Goal: Information Seeking & Learning: Learn about a topic

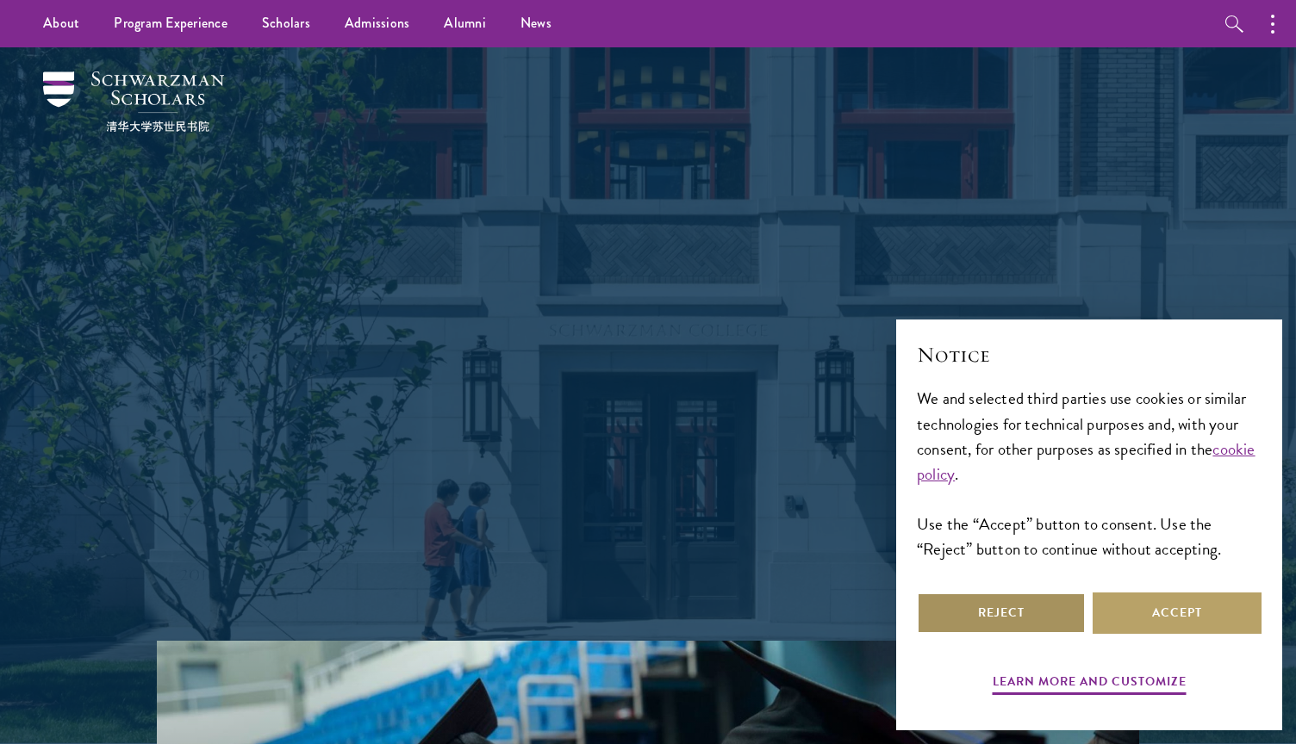
click at [1031, 613] on button "Reject" at bounding box center [1001, 613] width 169 height 41
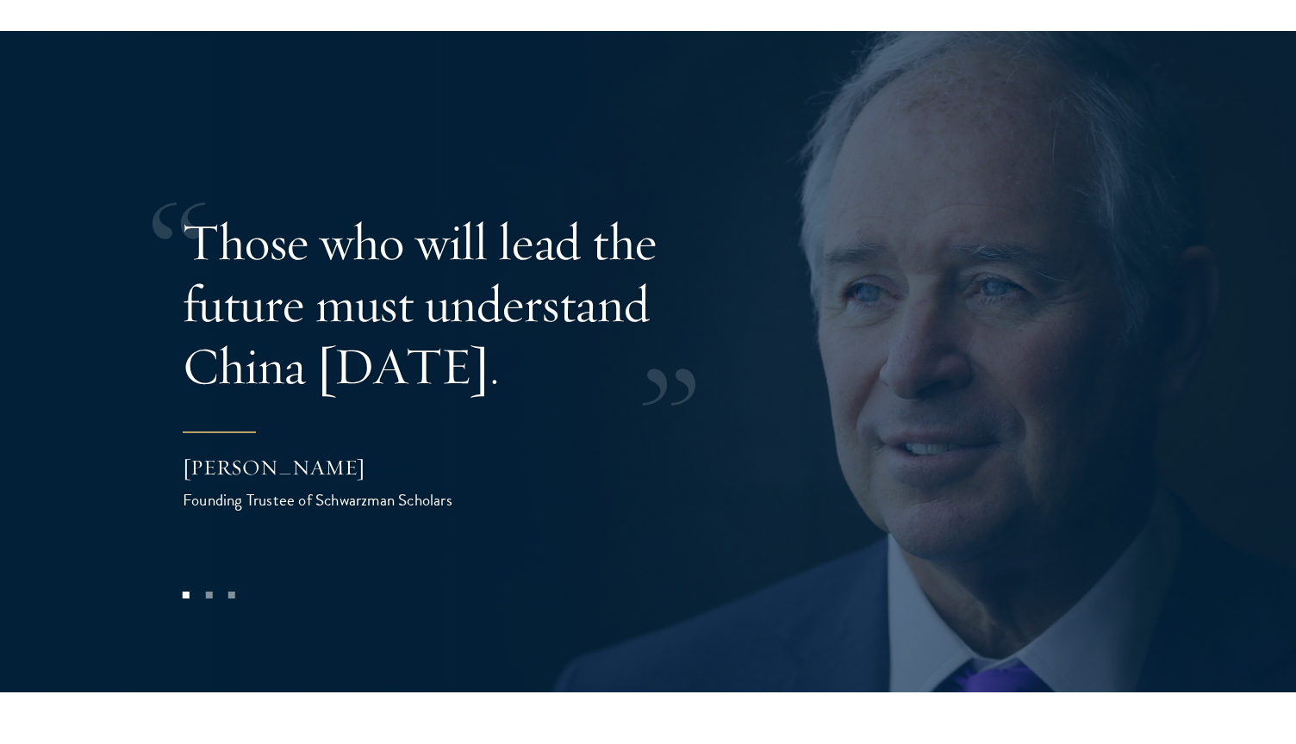
scroll to position [3460, 0]
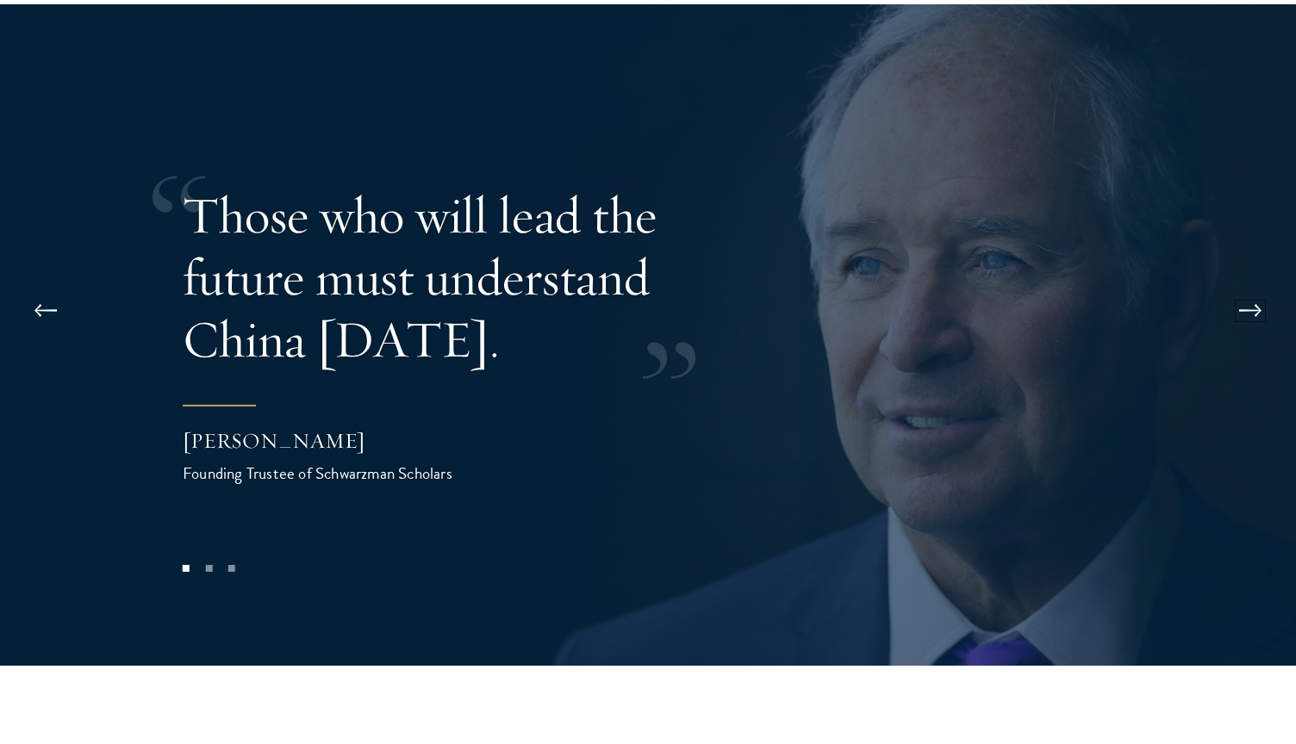
click at [1247, 287] on button at bounding box center [1250, 311] width 57 height 48
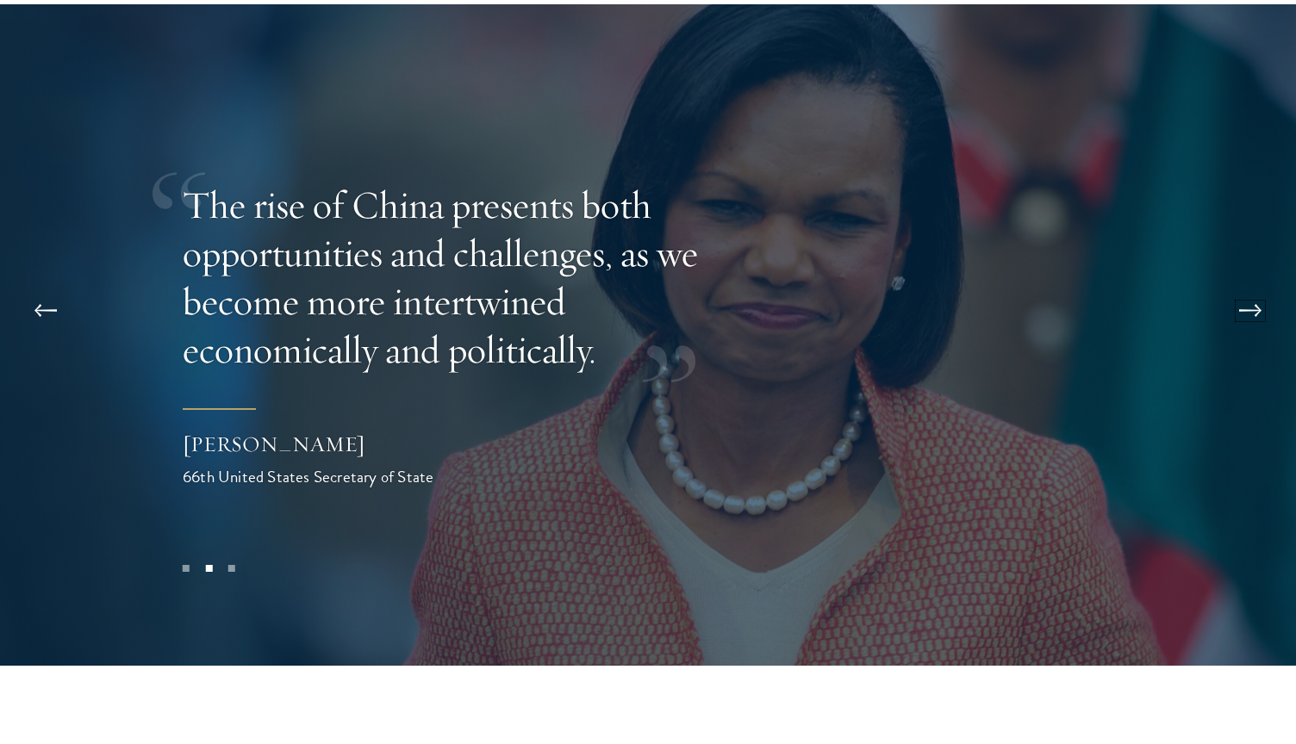
click at [1246, 287] on button at bounding box center [1250, 311] width 57 height 48
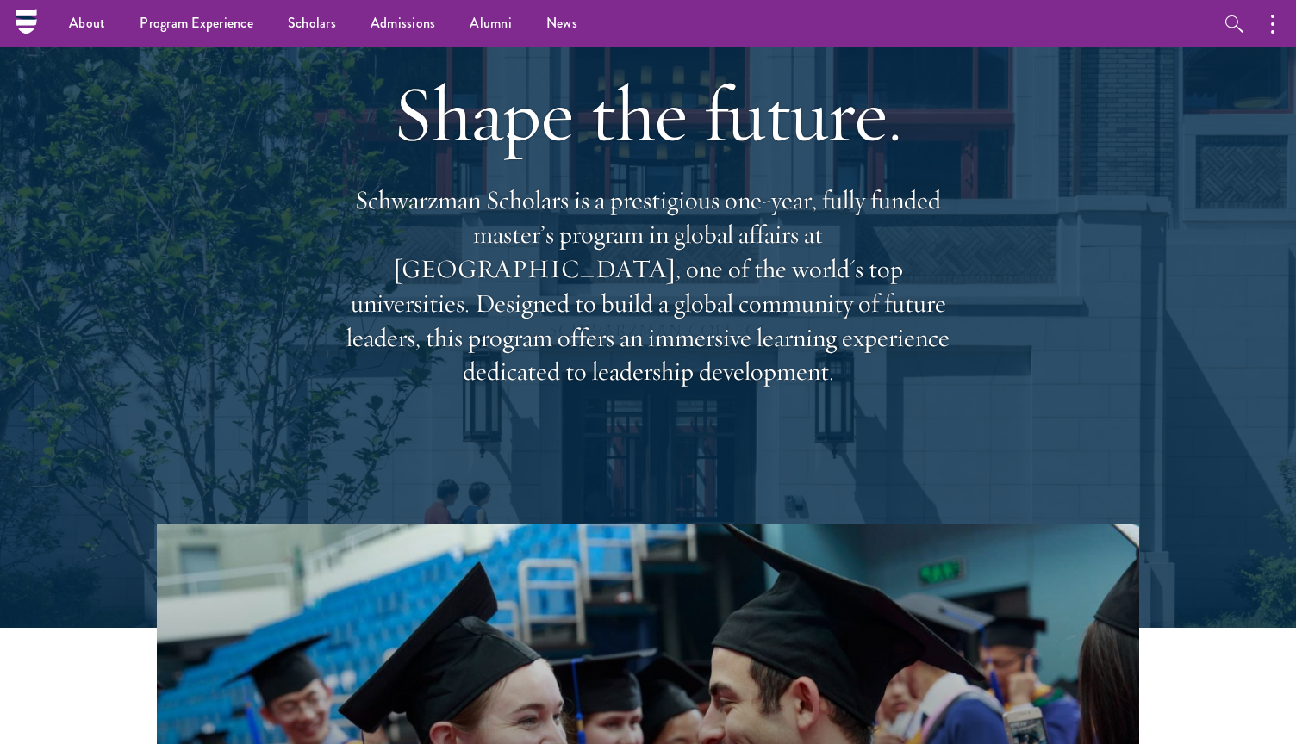
scroll to position [0, 0]
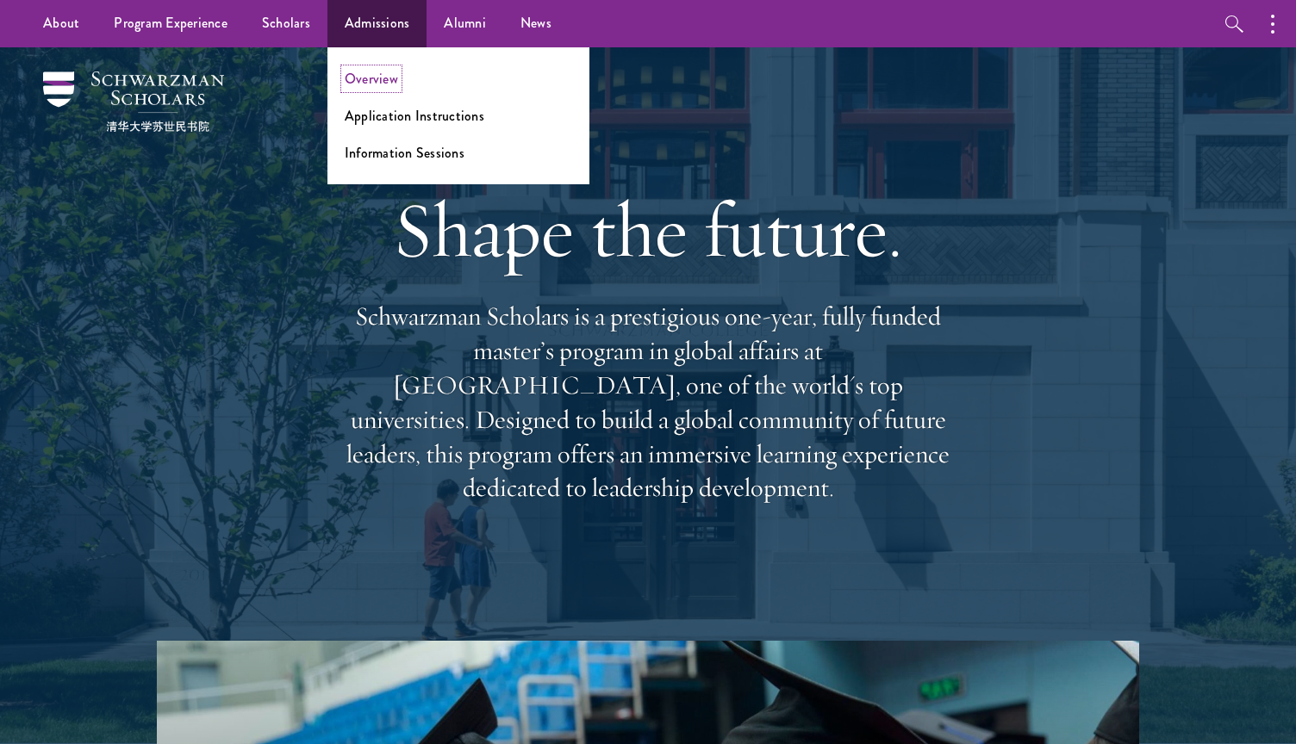
click at [382, 77] on link "Overview" at bounding box center [371, 79] width 53 height 20
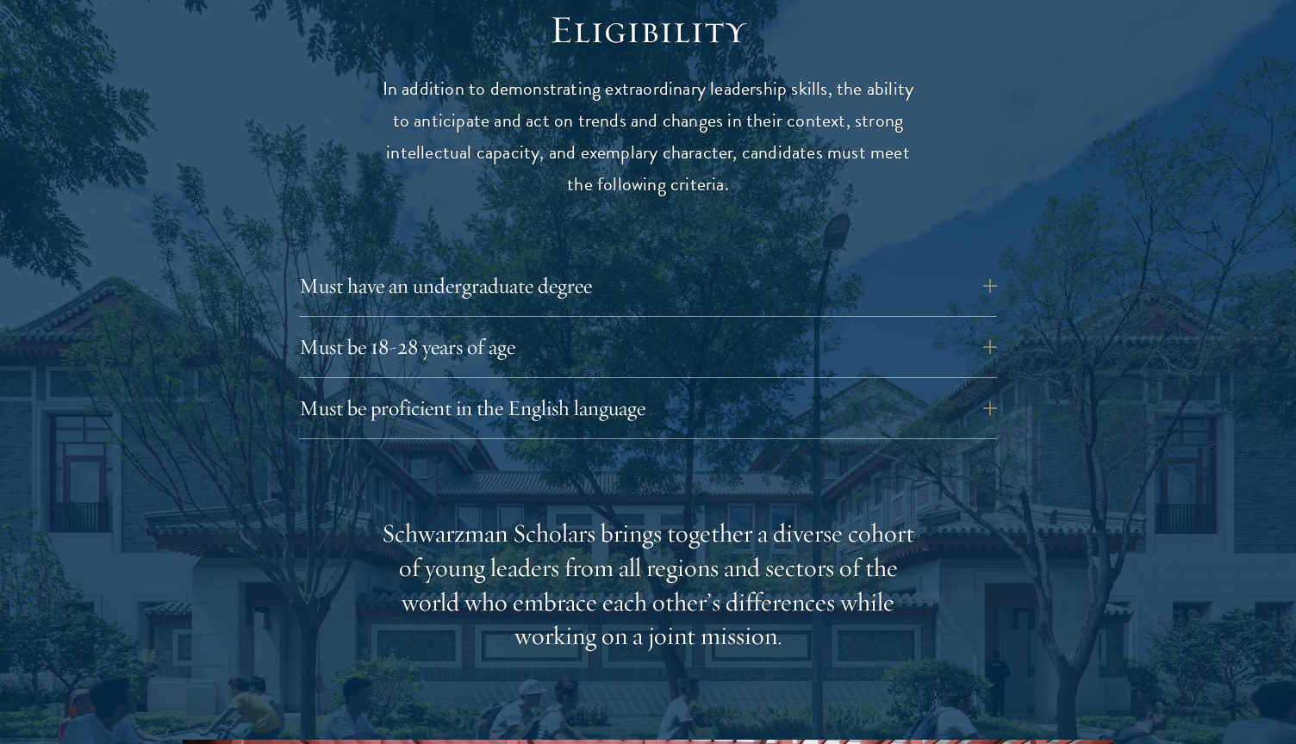
scroll to position [2298, 0]
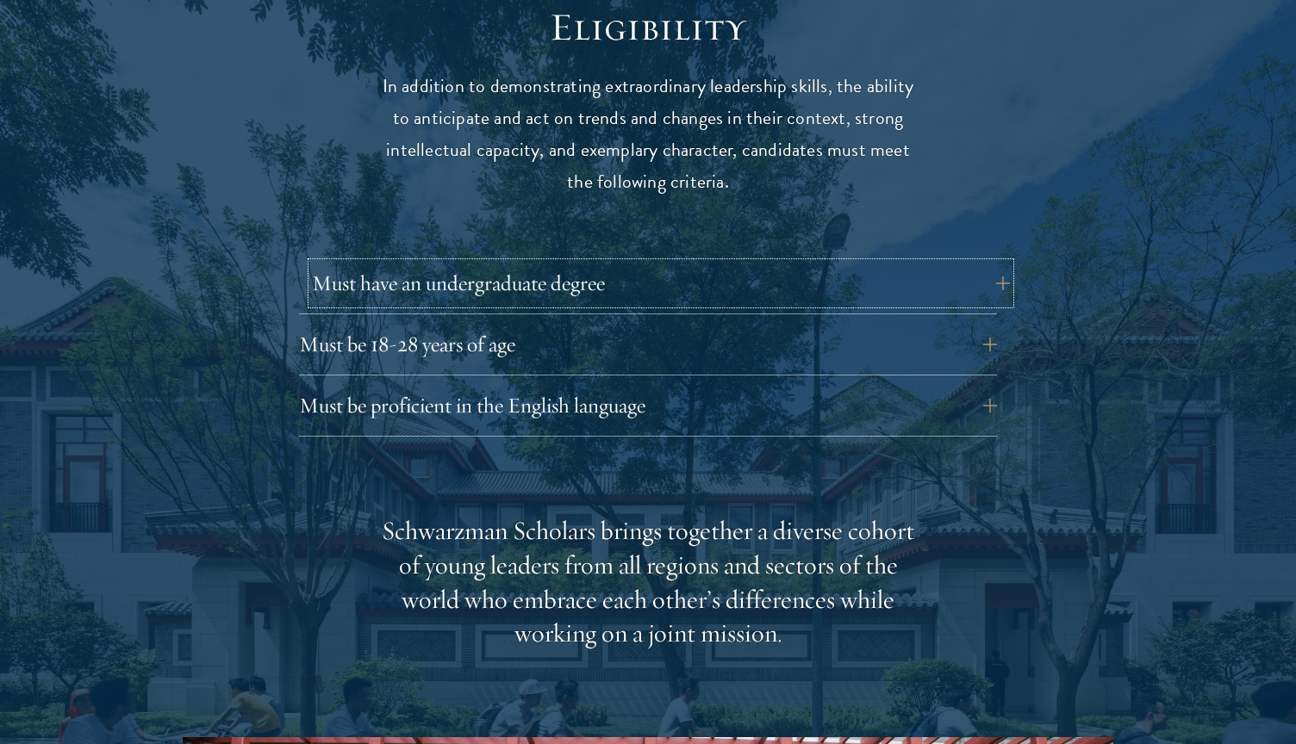
click at [993, 263] on button "Must have an undergraduate degree" at bounding box center [661, 283] width 698 height 41
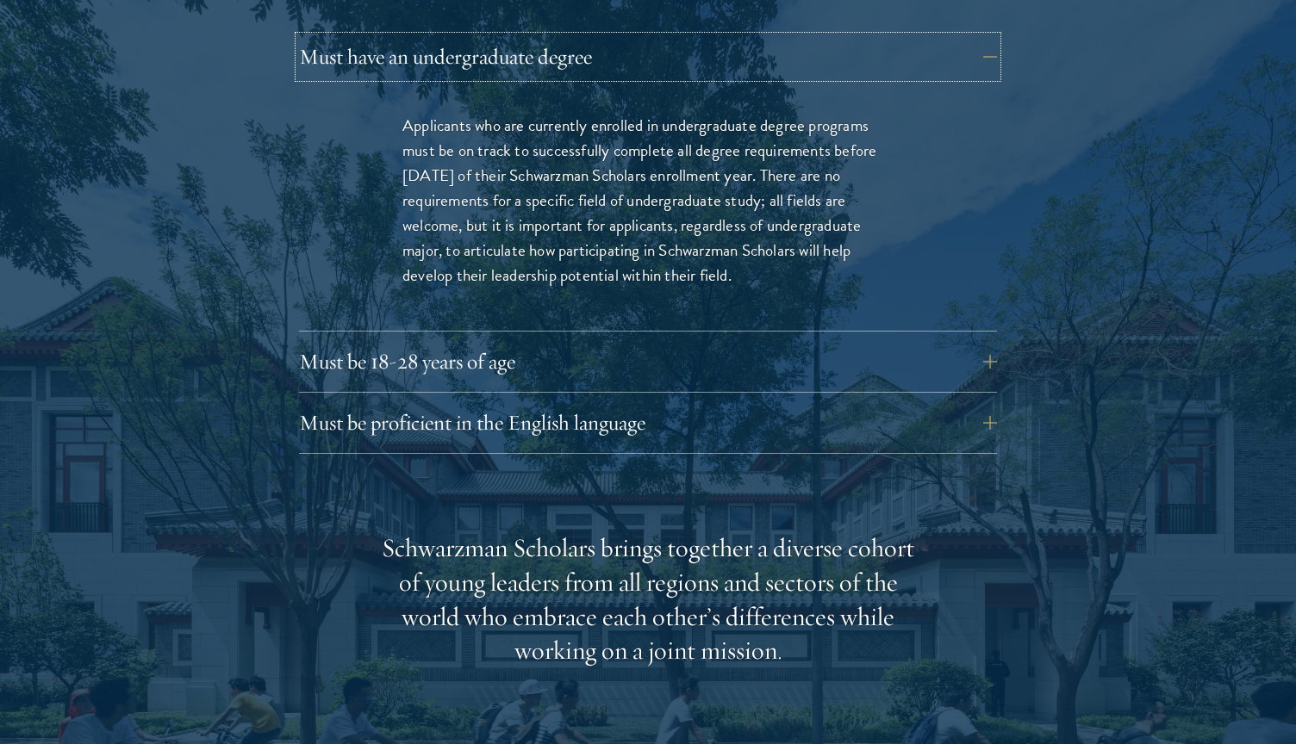
scroll to position [2530, 0]
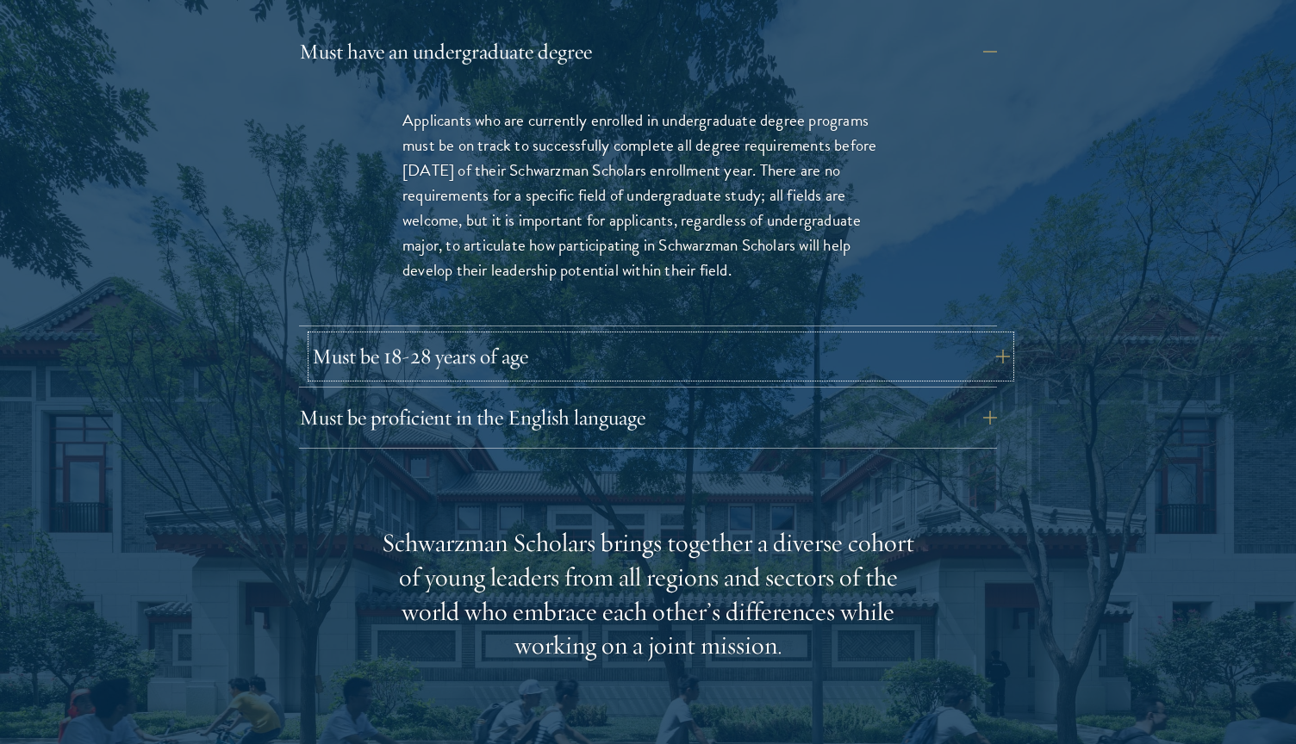
click at [984, 336] on button "Must be 18-28 years of age" at bounding box center [661, 356] width 698 height 41
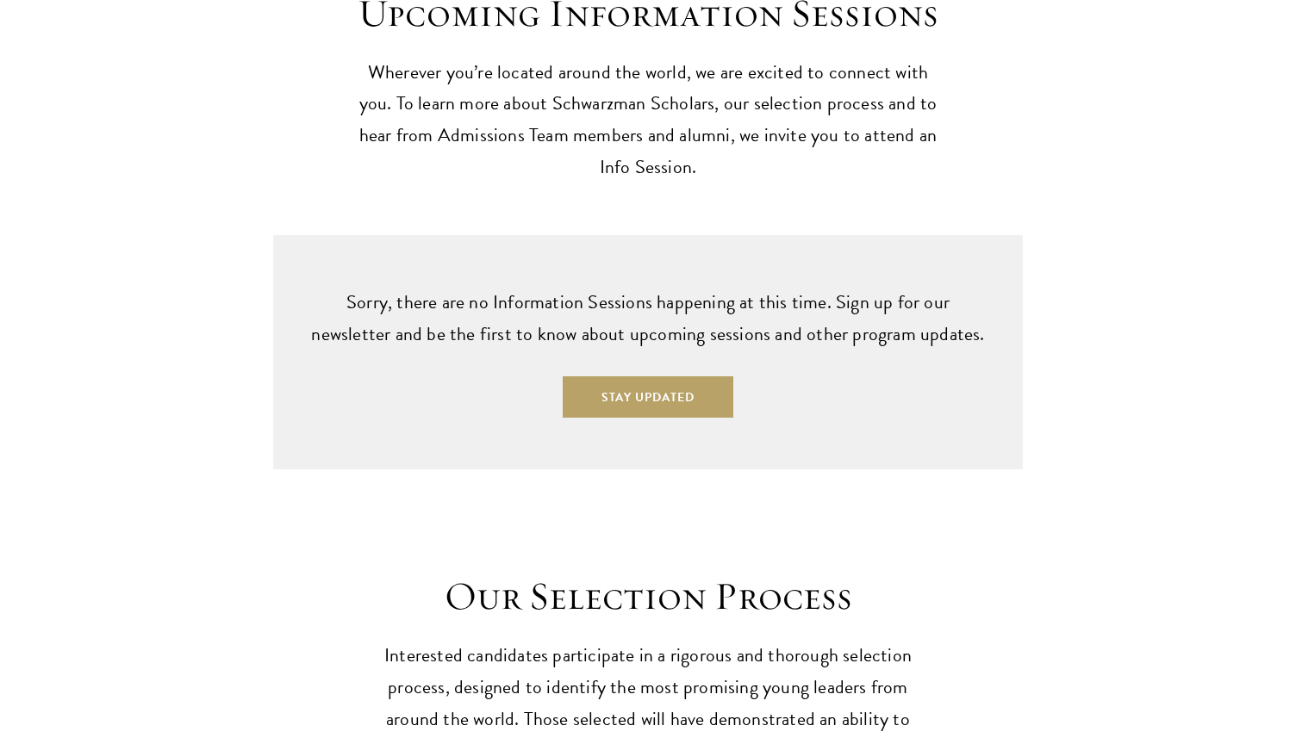
scroll to position [4446, 0]
click at [134, 391] on div "Sorry, there are no Information Sessions happening at this time. Sign up for ou…" at bounding box center [648, 350] width 1124 height 234
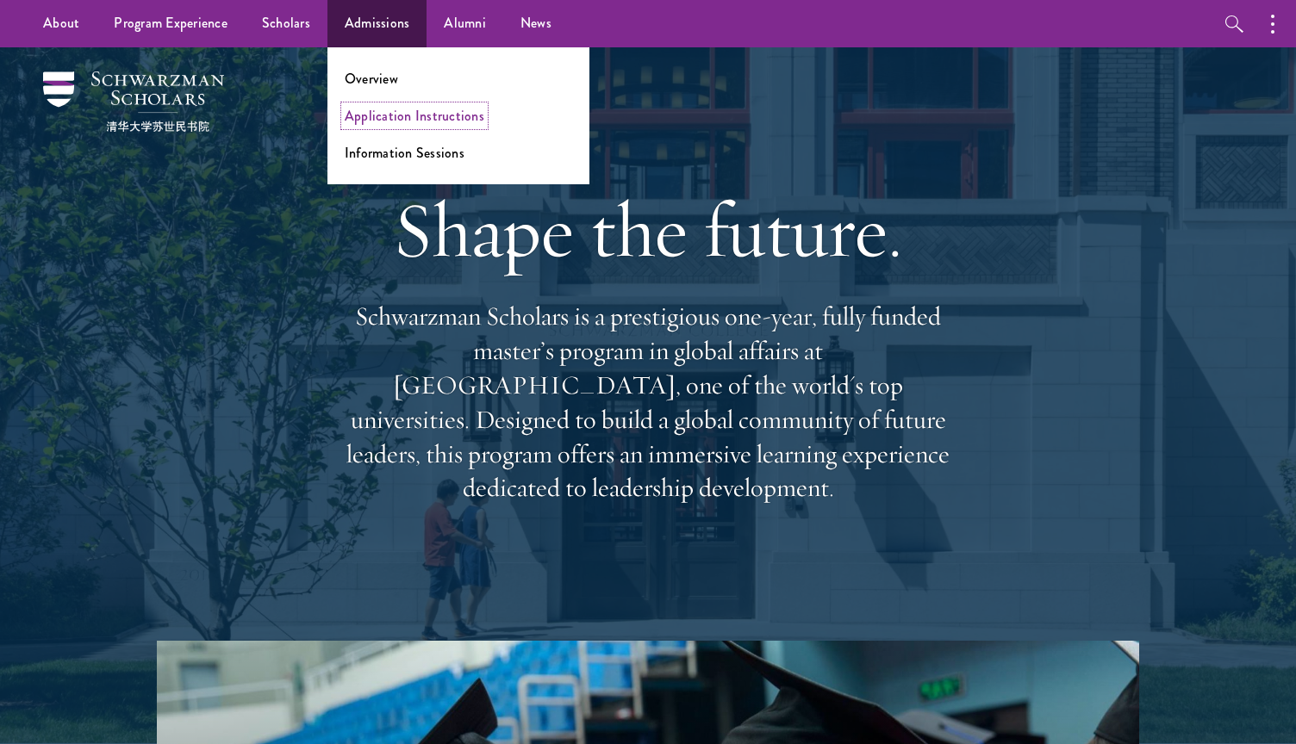
click at [386, 110] on link "Application Instructions" at bounding box center [415, 116] width 140 height 20
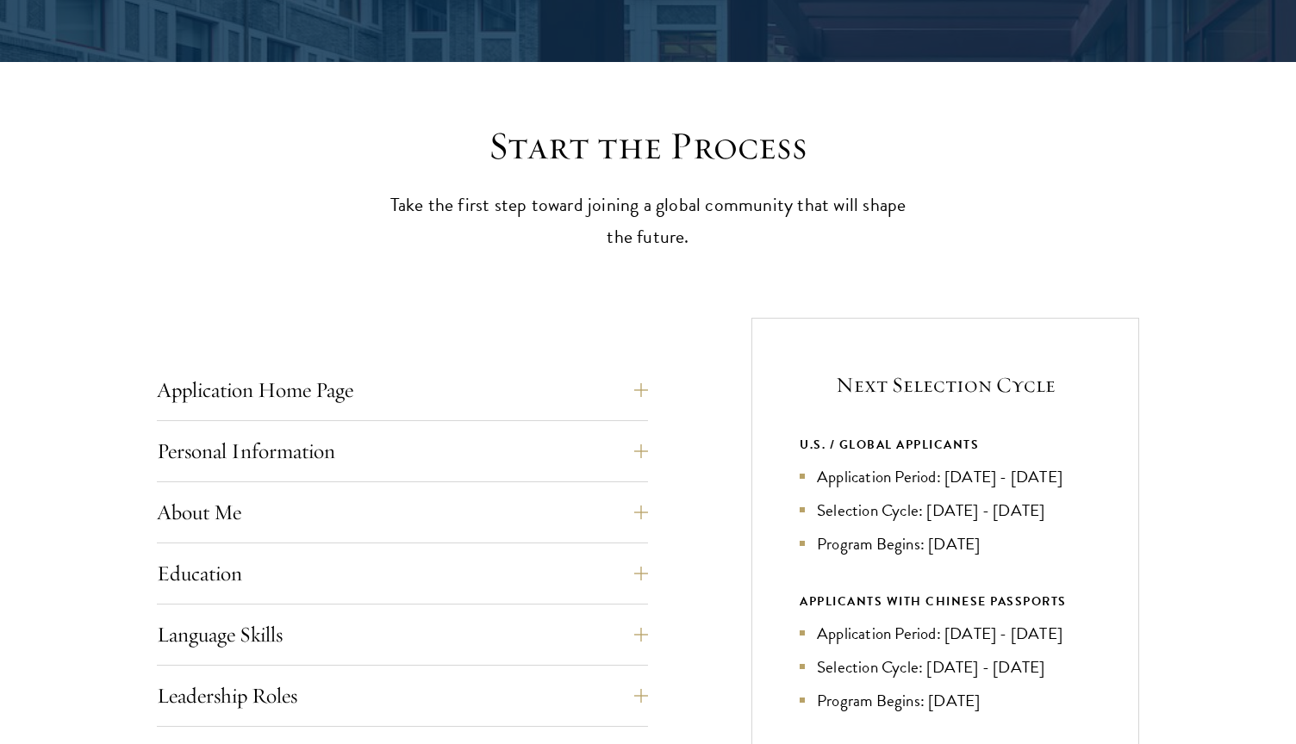
scroll to position [392, 0]
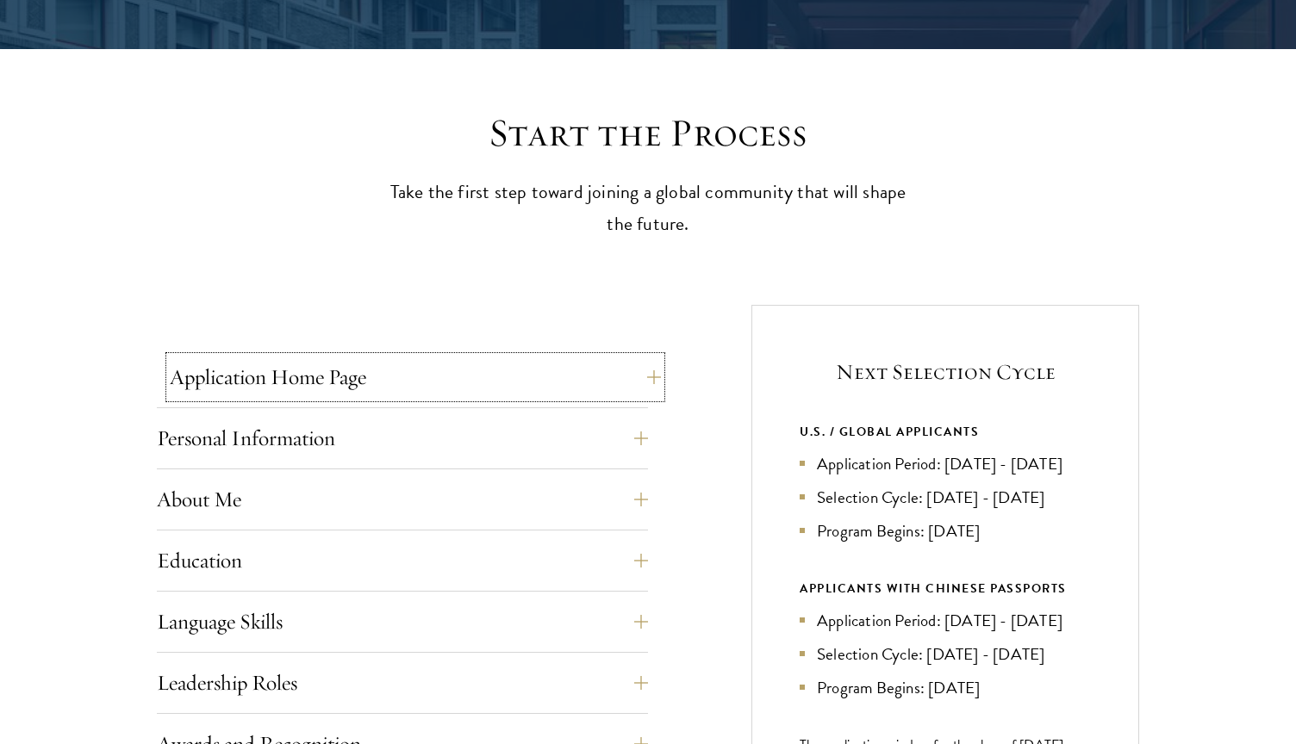
click at [632, 374] on button "Application Home Page" at bounding box center [415, 377] width 491 height 41
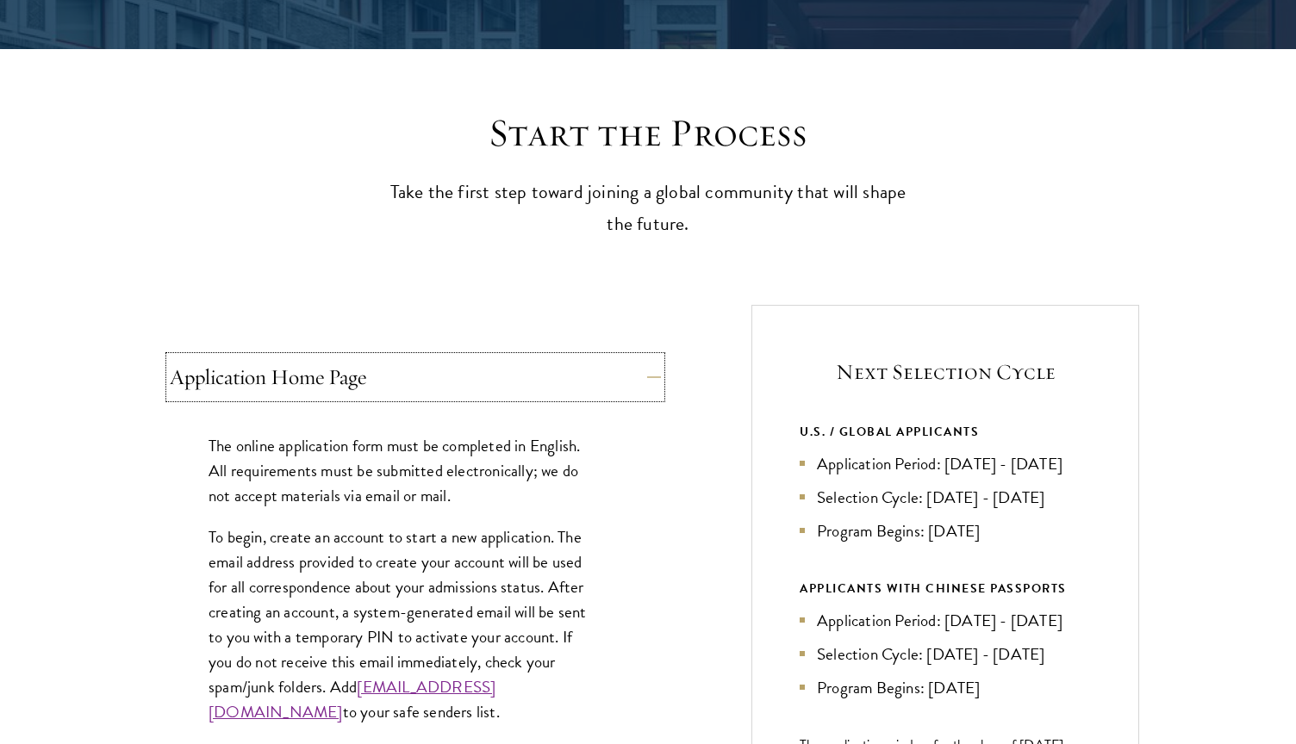
click at [650, 367] on button "Application Home Page" at bounding box center [415, 377] width 491 height 41
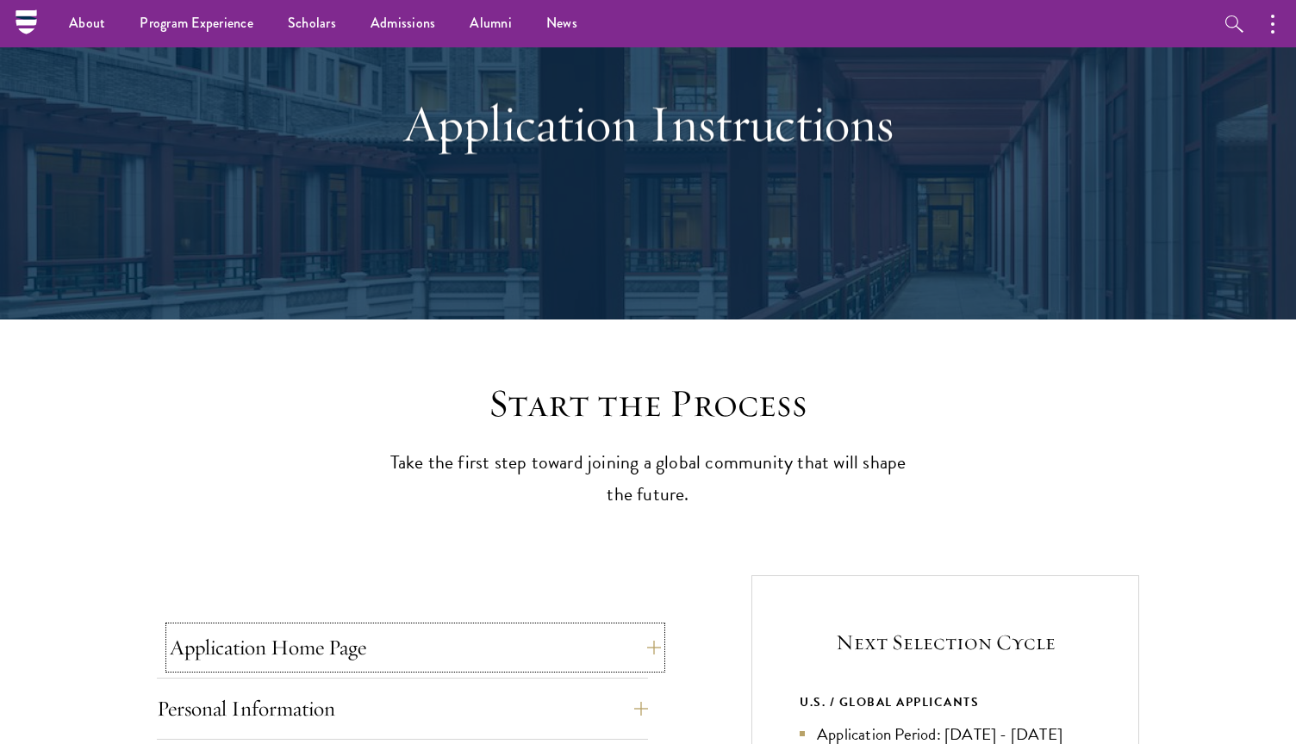
scroll to position [43, 0]
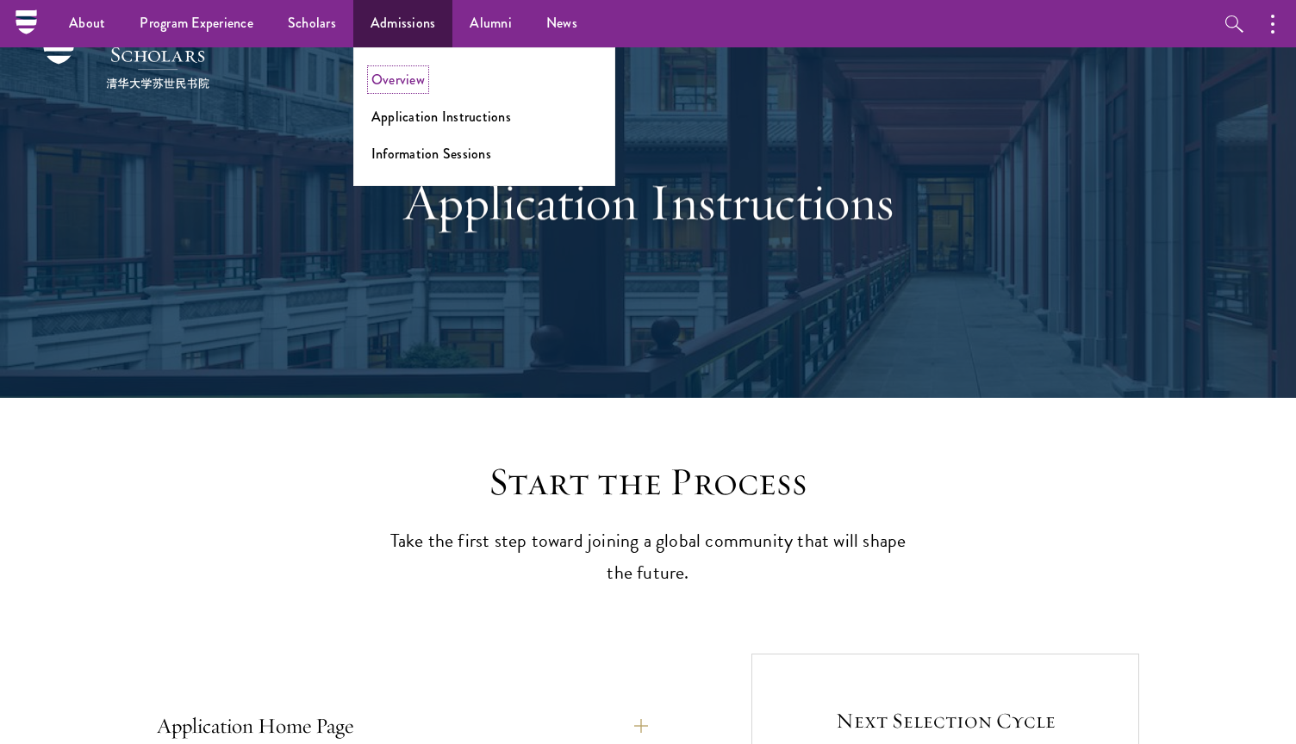
click at [390, 84] on link "Overview" at bounding box center [397, 80] width 53 height 20
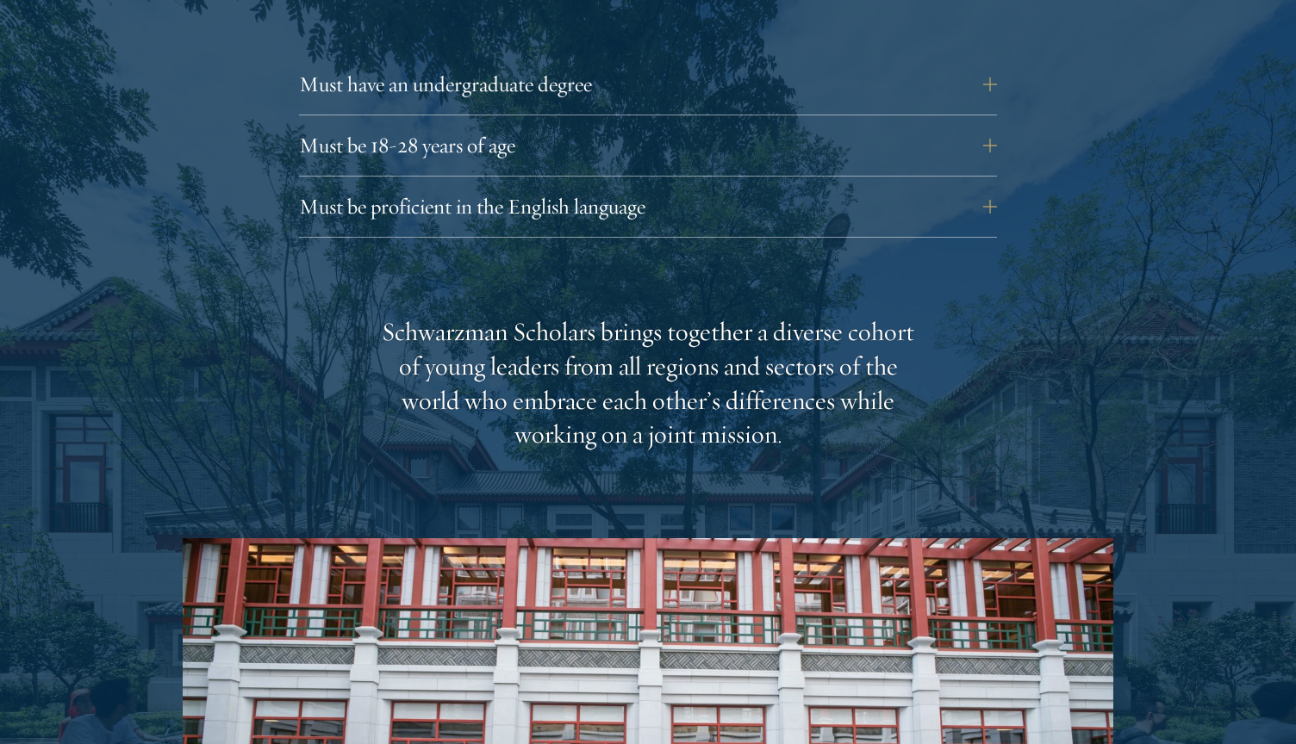
scroll to position [2456, 0]
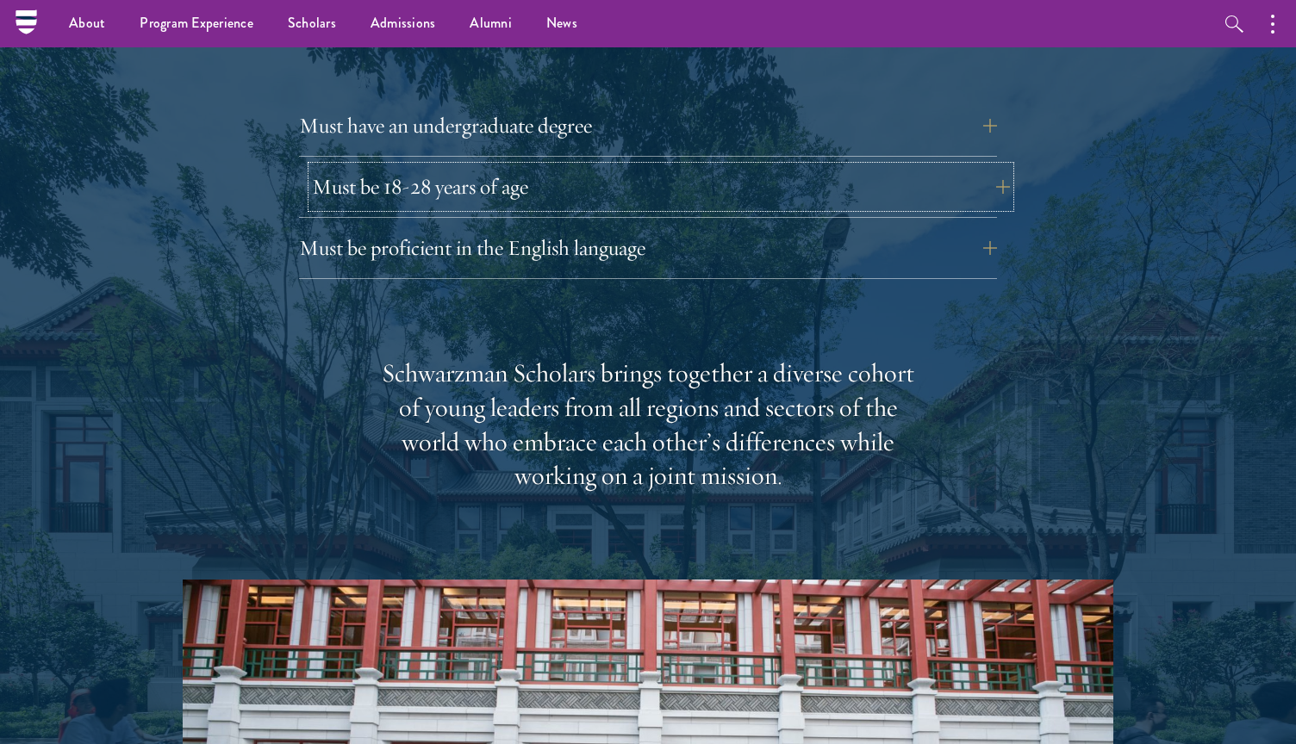
click at [980, 166] on button "Must be 18-28 years of age" at bounding box center [661, 186] width 698 height 41
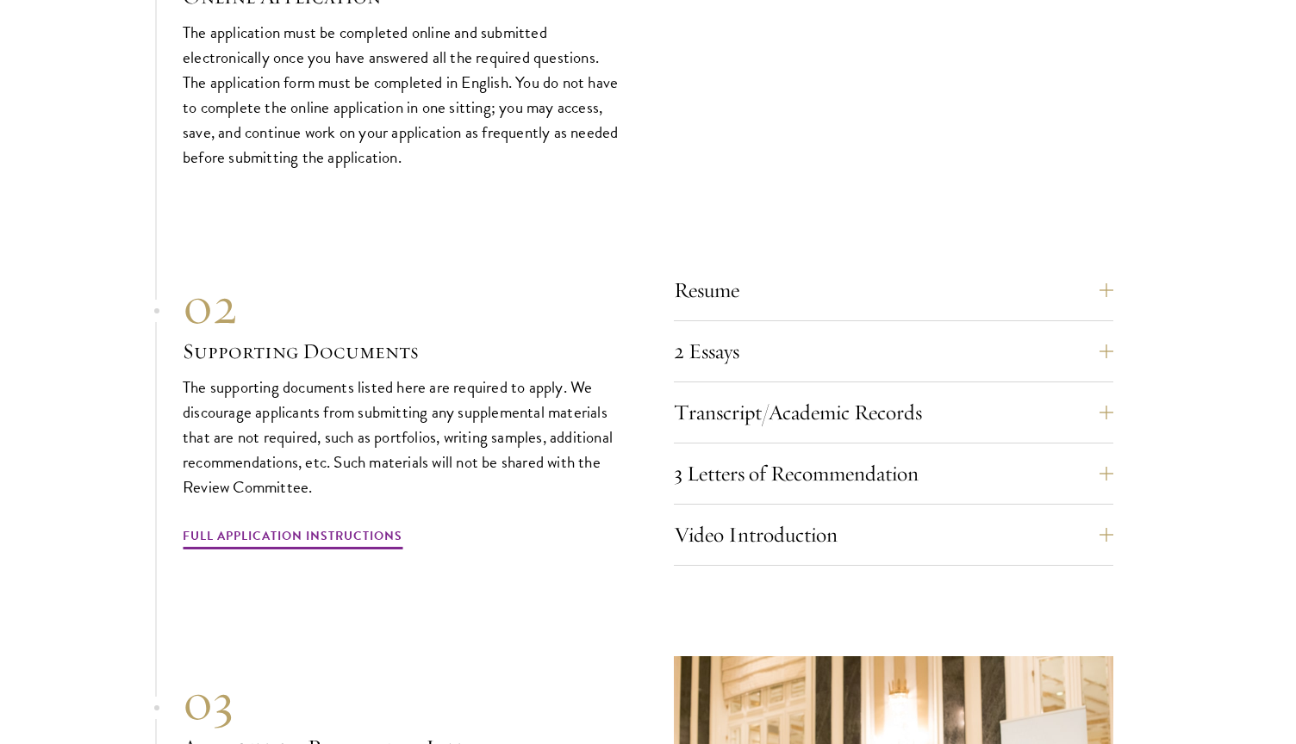
scroll to position [5403, 0]
click at [1105, 451] on button "3 Letters of Recommendation" at bounding box center [906, 471] width 439 height 41
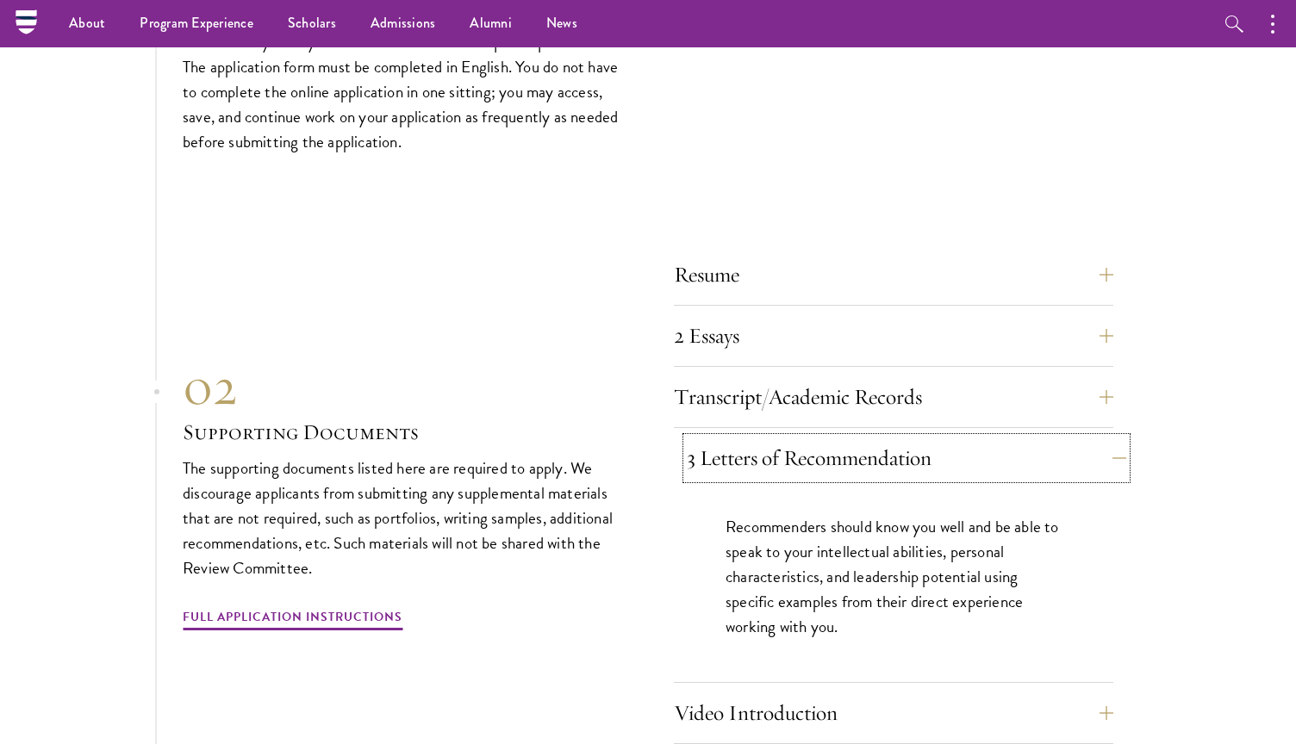
scroll to position [5259, 0]
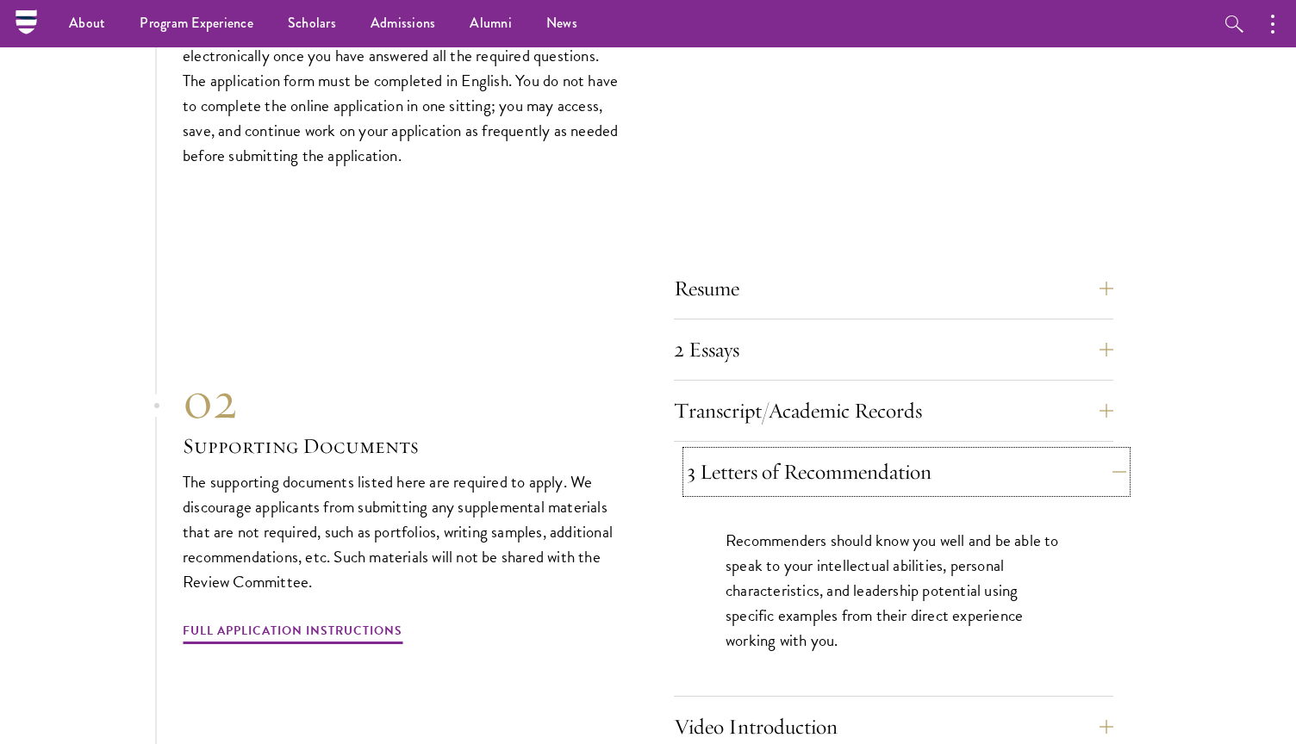
click at [1106, 451] on button "3 Letters of Recommendation" at bounding box center [906, 471] width 439 height 41
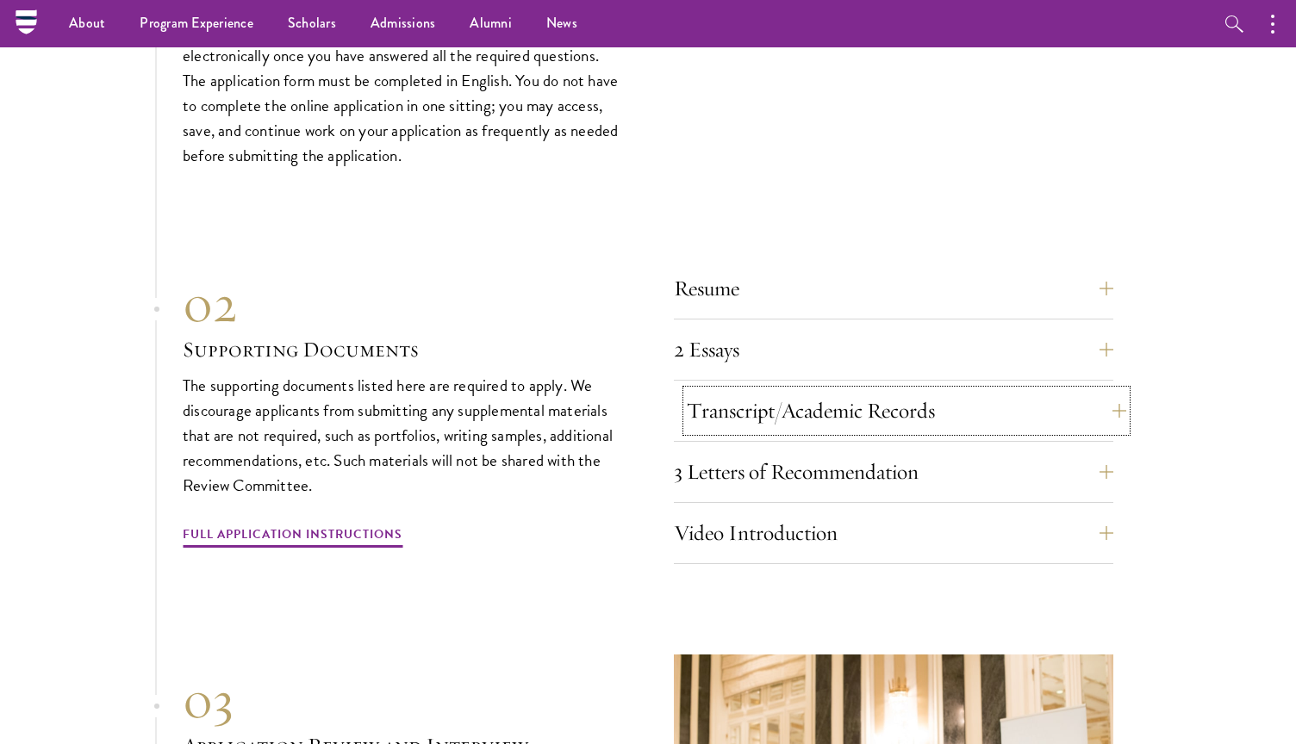
click at [1099, 390] on button "Transcript/Academic Records" at bounding box center [906, 410] width 439 height 41
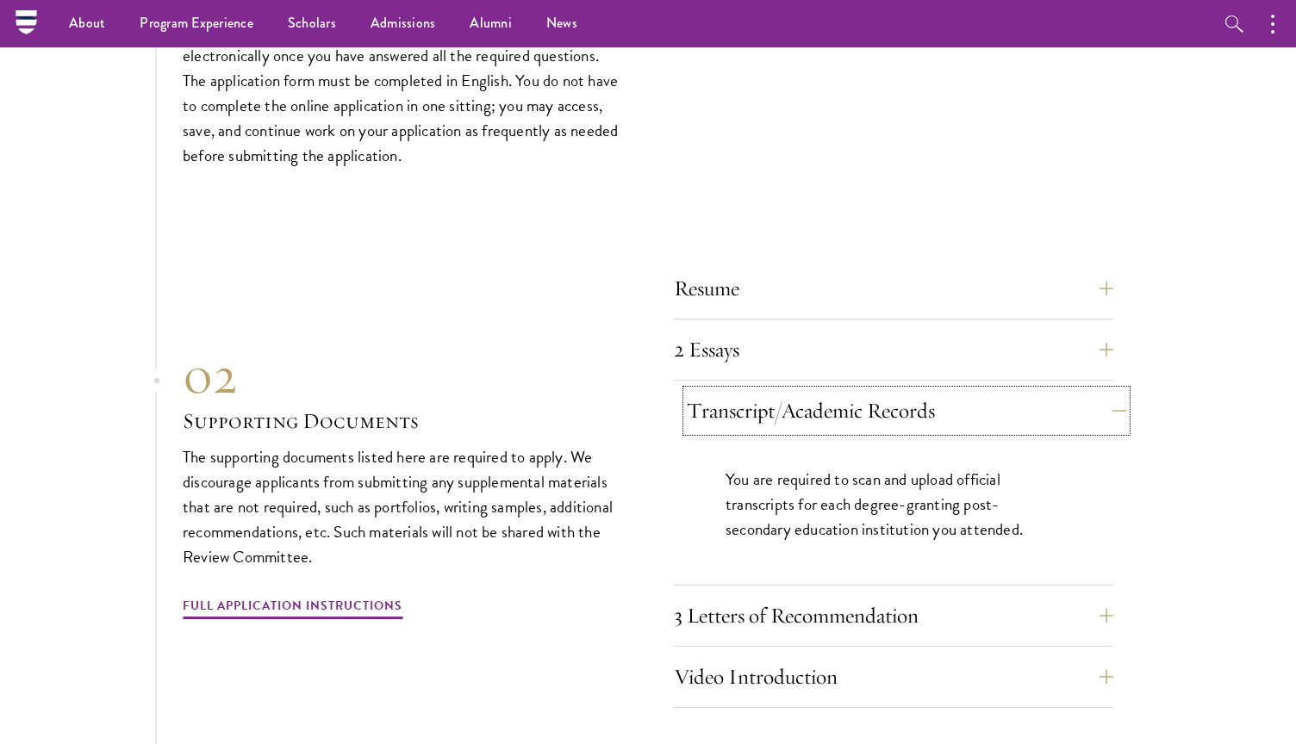
click at [1099, 390] on button "Transcript/Academic Records" at bounding box center [906, 410] width 439 height 41
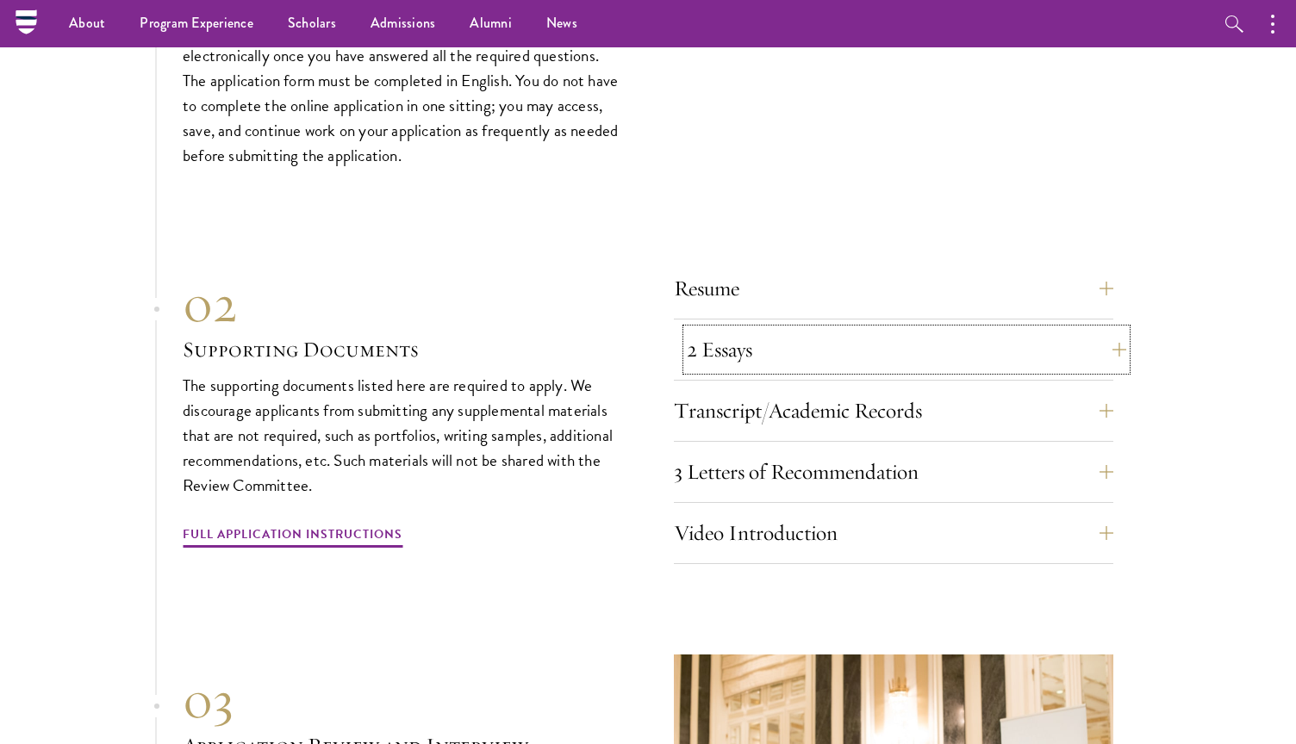
click at [1102, 329] on button "2 Essays" at bounding box center [906, 349] width 439 height 41
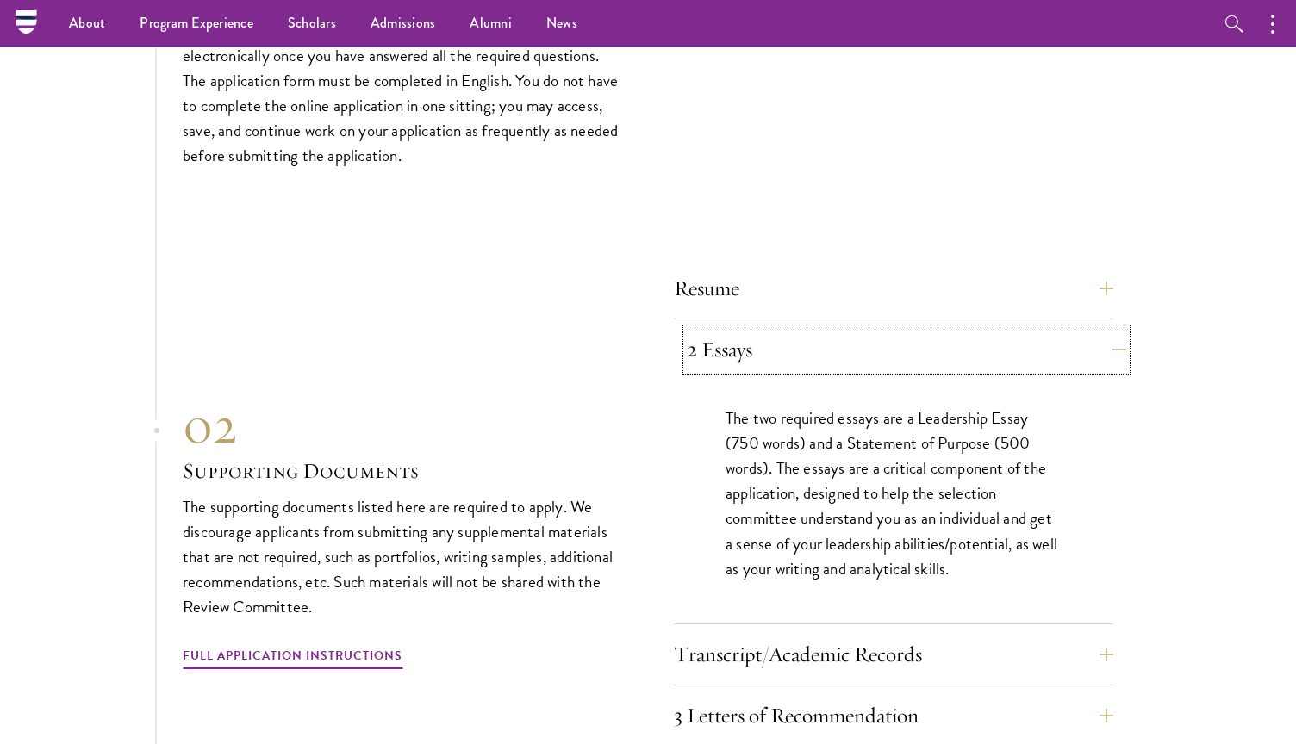
click at [1105, 329] on button "2 Essays" at bounding box center [906, 349] width 439 height 41
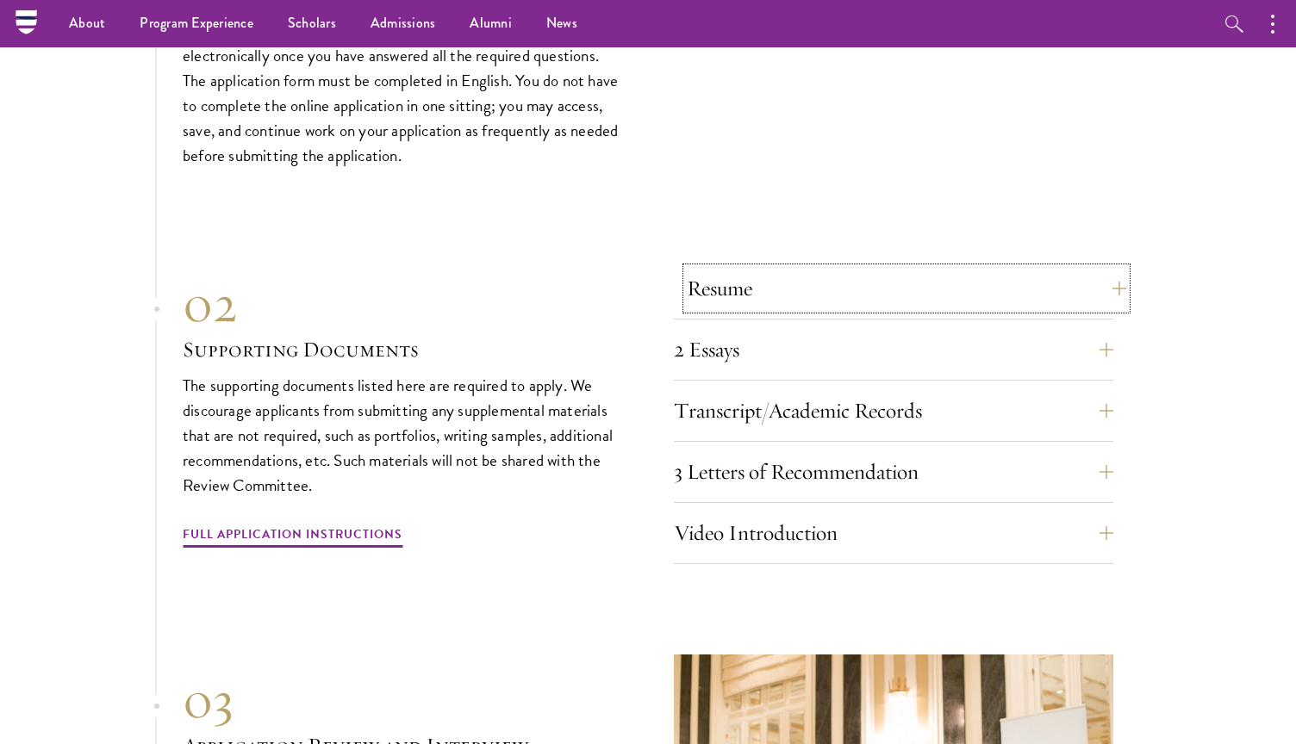
click at [1108, 268] on button "Resume" at bounding box center [906, 288] width 439 height 41
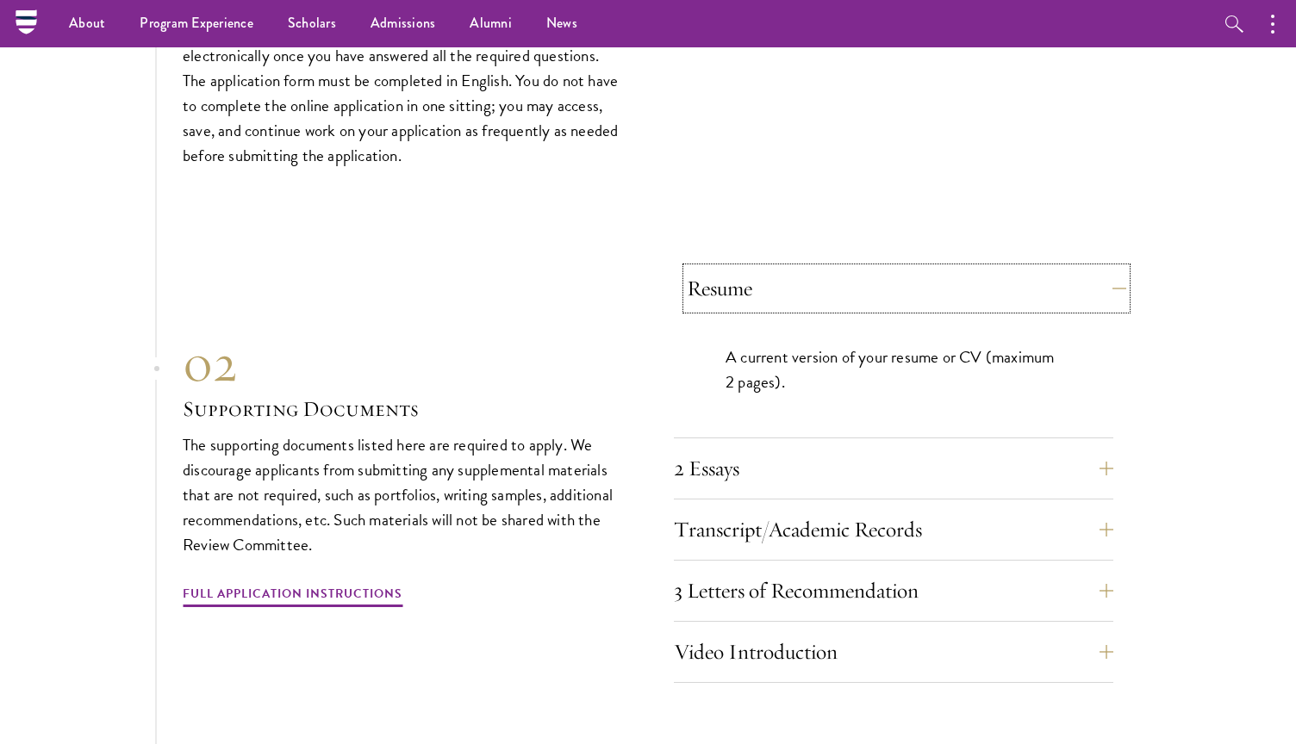
click at [1108, 268] on button "Resume" at bounding box center [906, 288] width 439 height 41
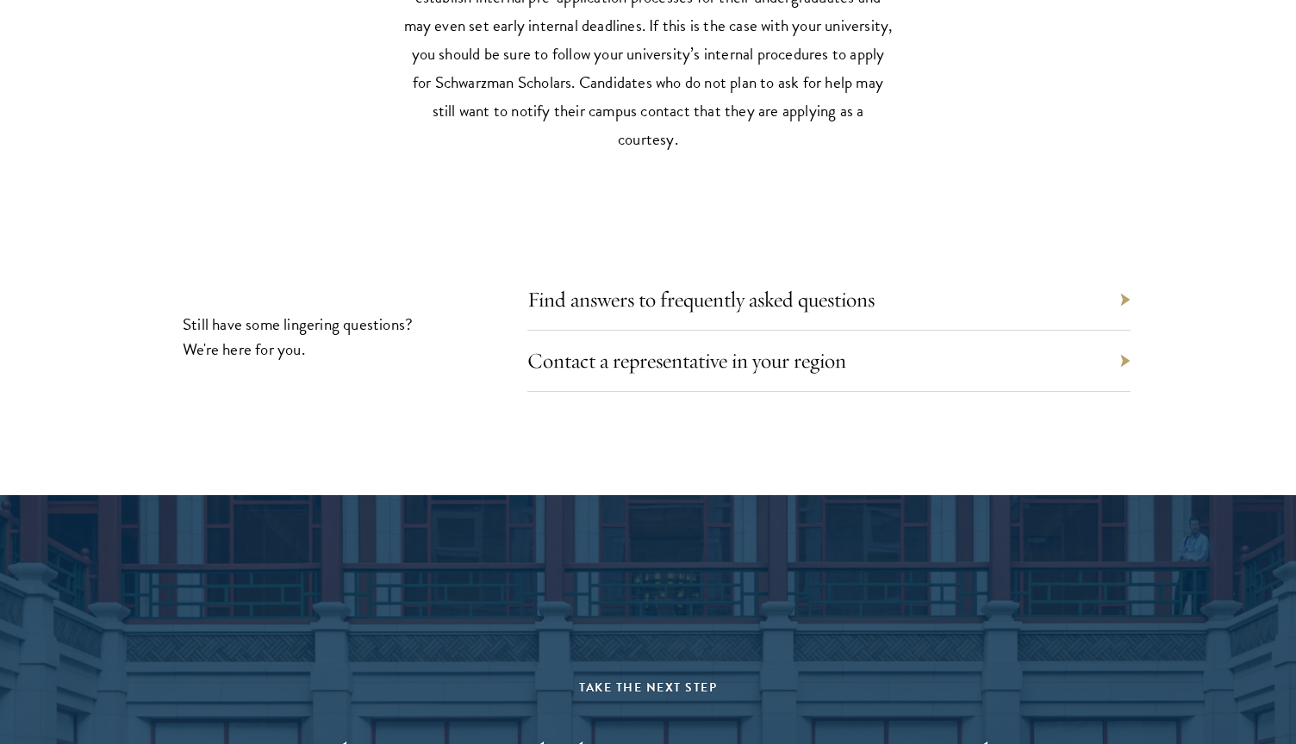
scroll to position [7807, 0]
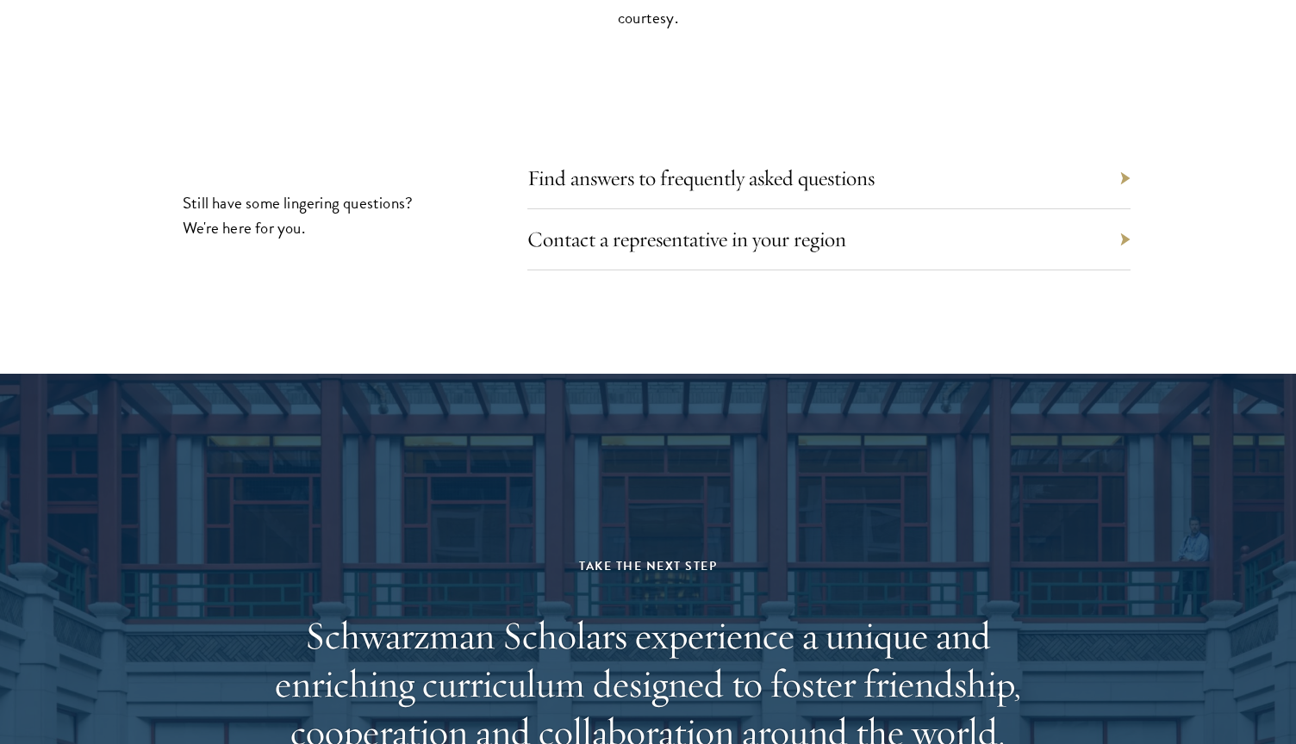
click at [1122, 209] on div "Contact a representative in your region" at bounding box center [828, 239] width 603 height 61
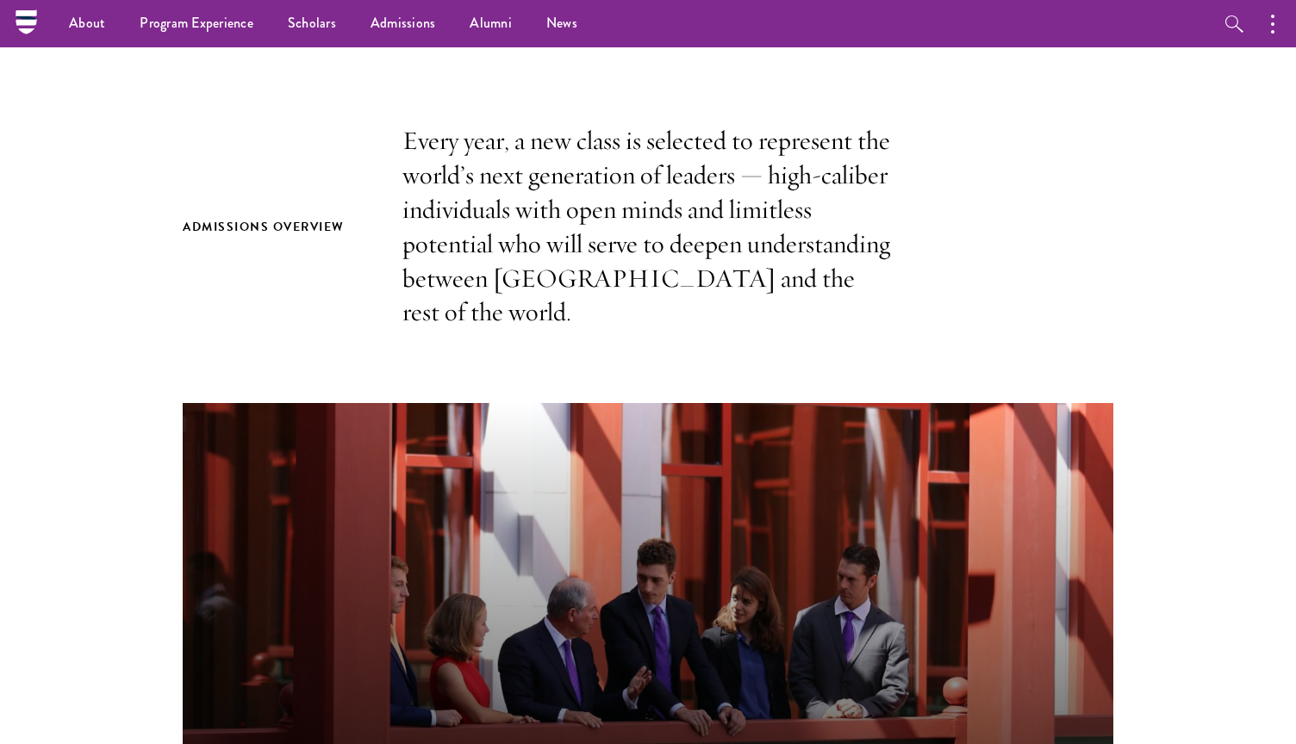
scroll to position [0, 0]
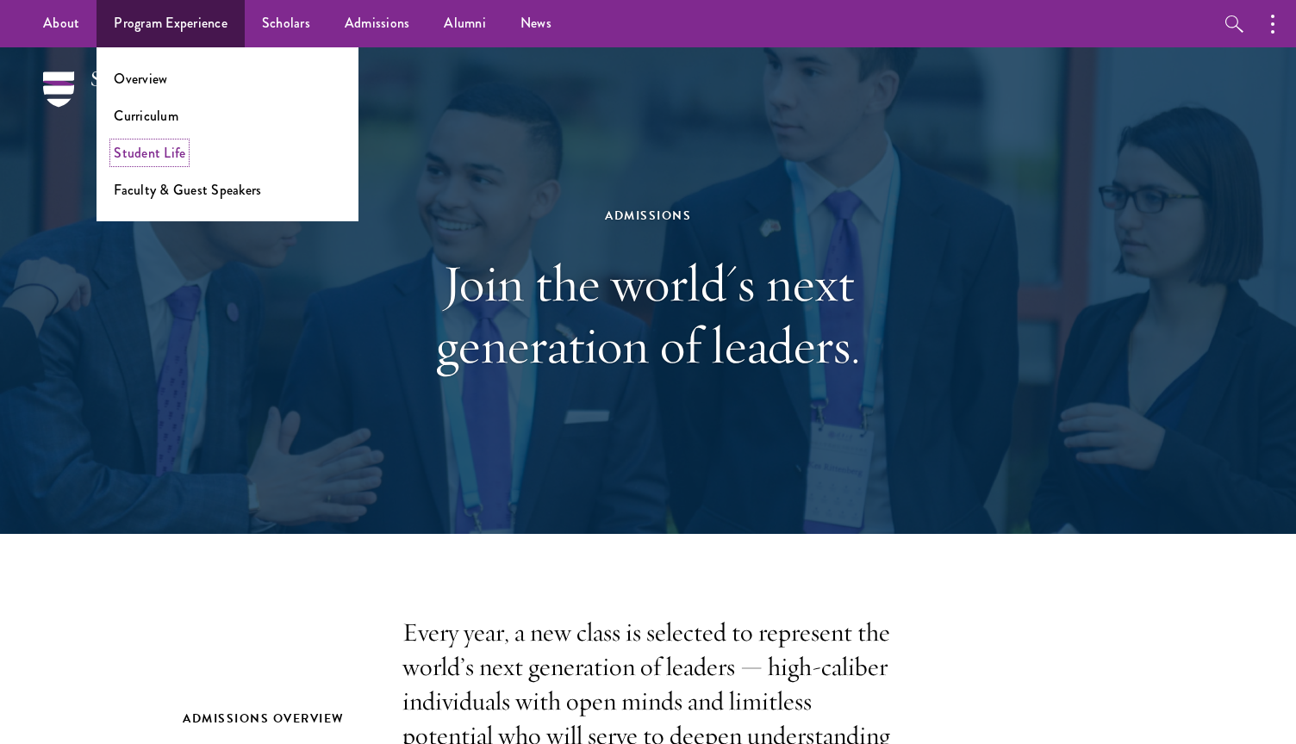
click at [162, 149] on link "Student Life" at bounding box center [150, 153] width 72 height 20
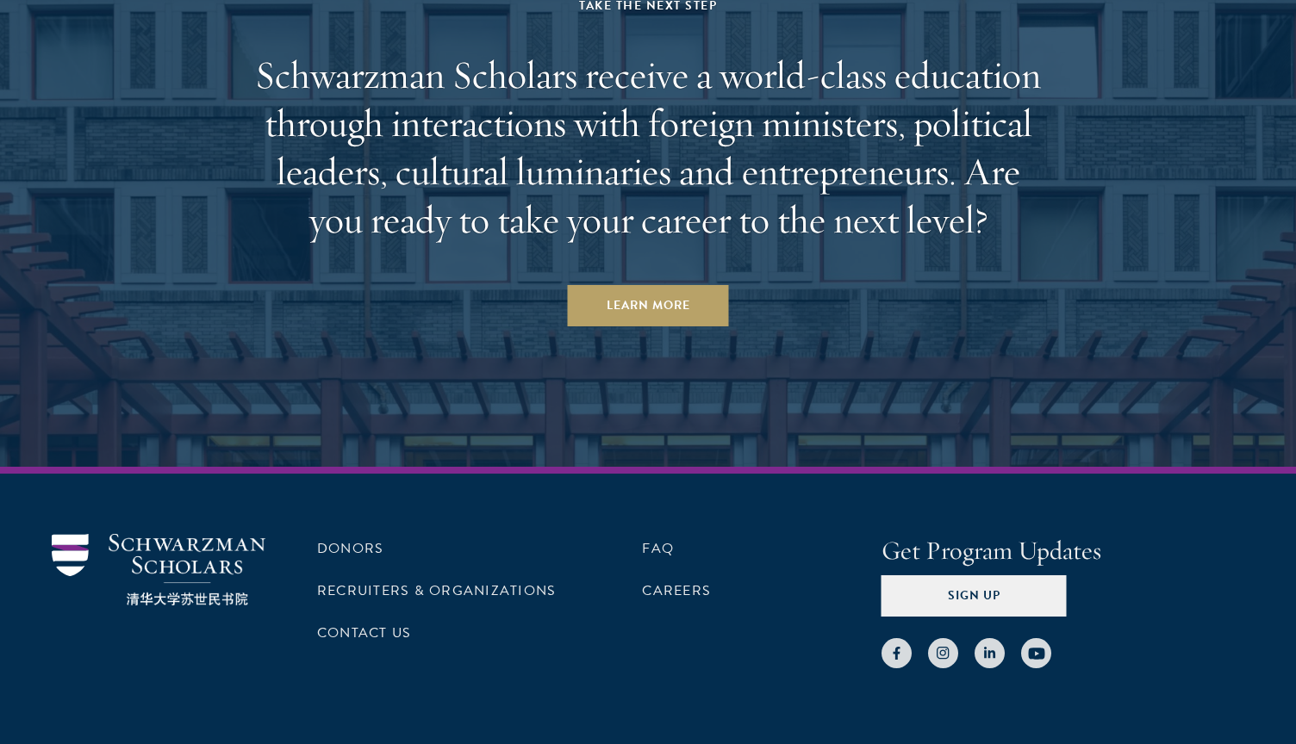
scroll to position [6492, 0]
